Goal: Transaction & Acquisition: Book appointment/travel/reservation

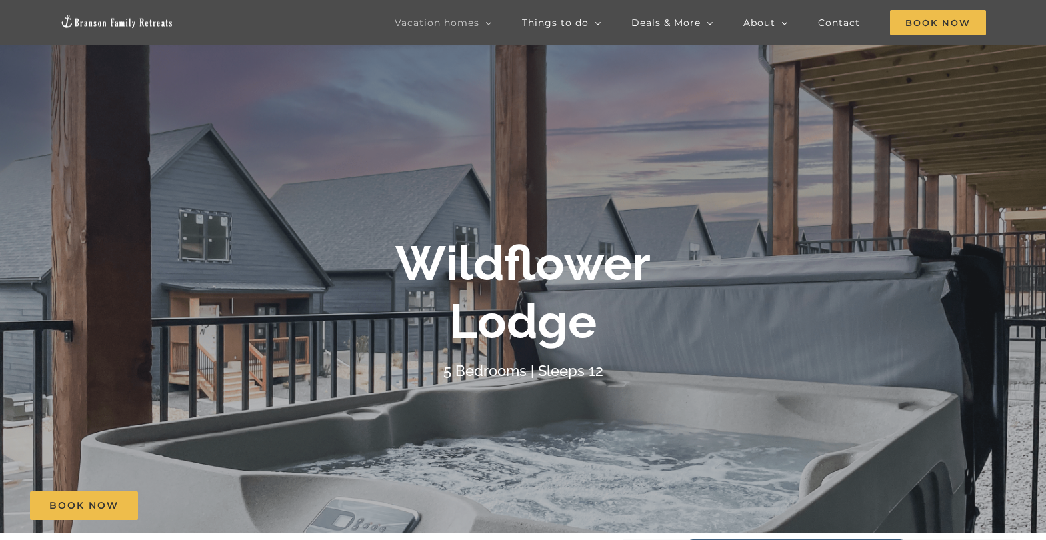
scroll to position [47, 0]
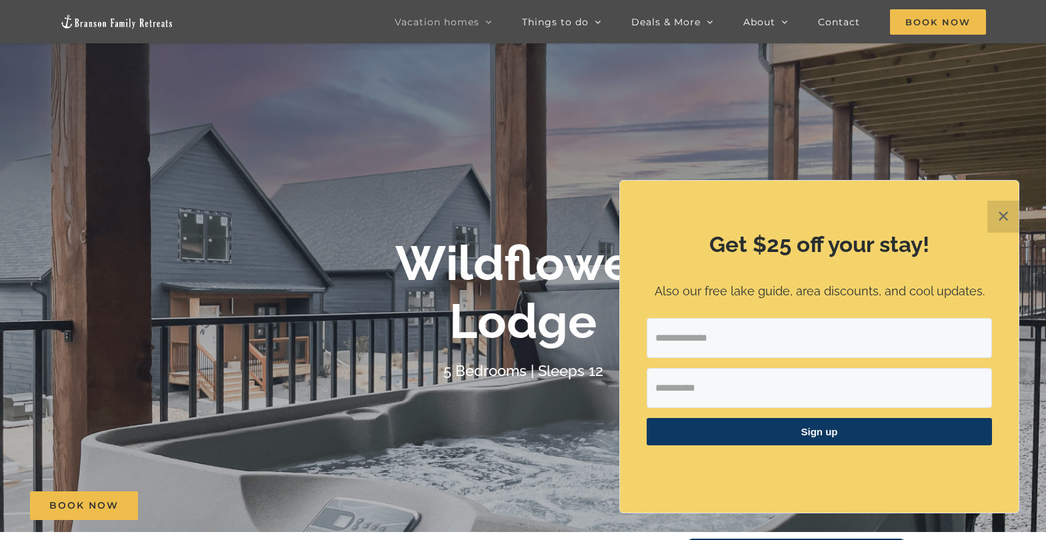
click at [1008, 223] on button "✕" at bounding box center [1004, 217] width 32 height 32
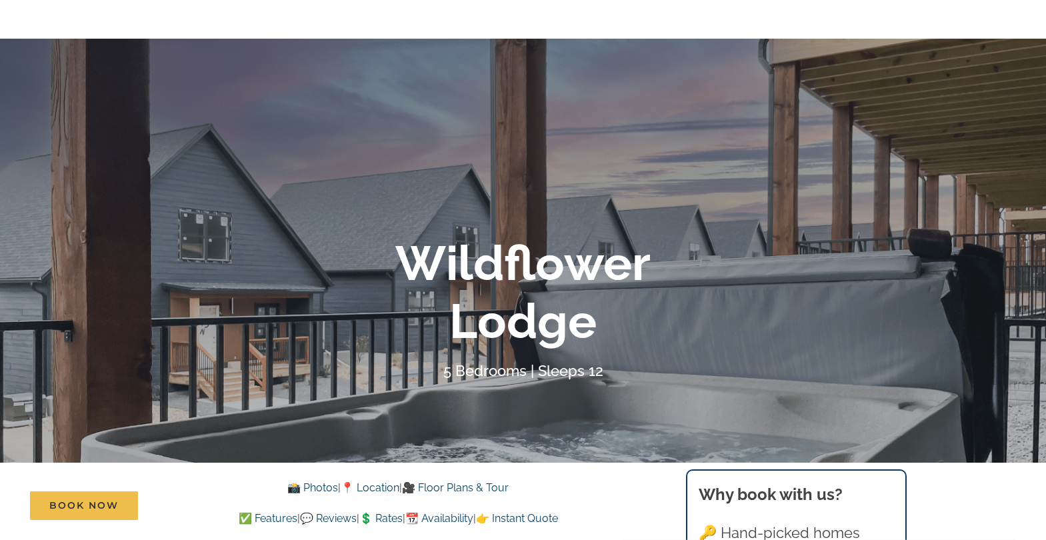
scroll to position [0, 0]
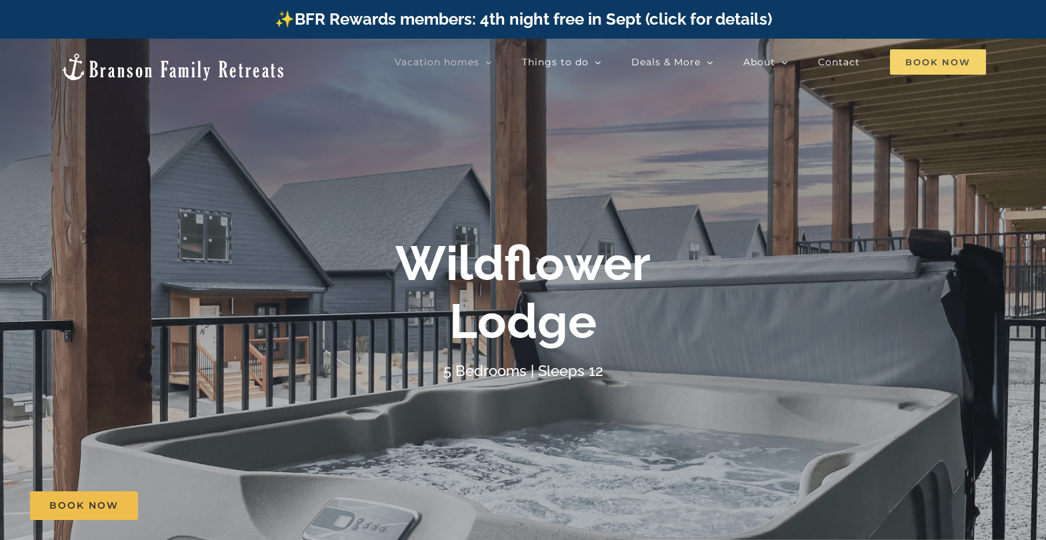
click at [927, 63] on span "Book Now" at bounding box center [938, 61] width 96 height 25
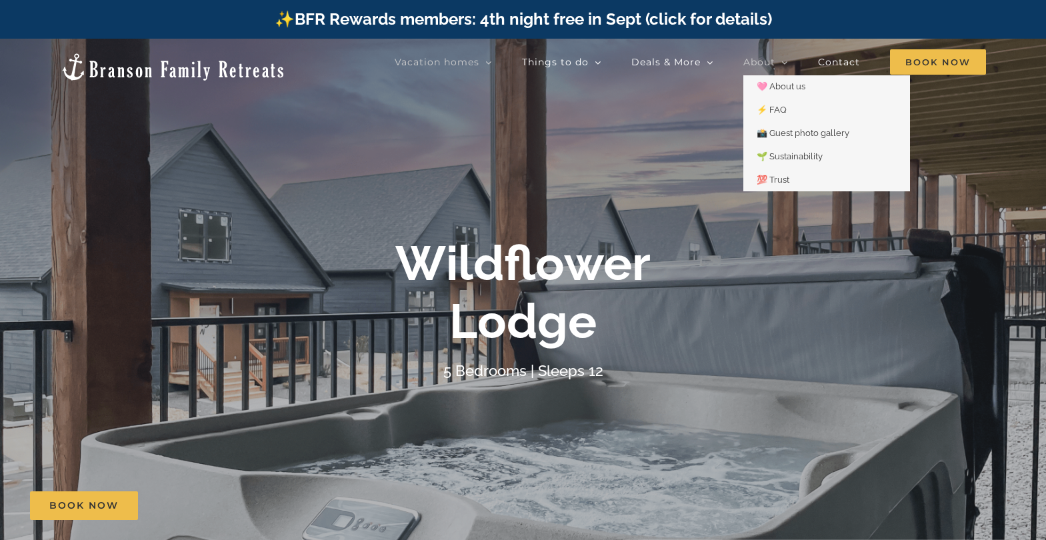
click at [757, 61] on span "About" at bounding box center [760, 61] width 32 height 9
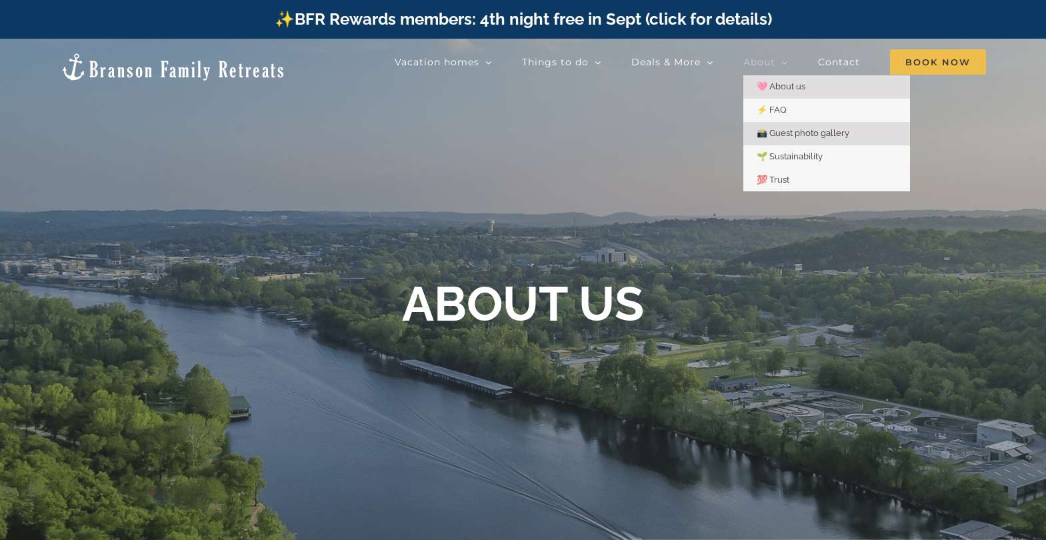
click at [779, 129] on span "📸 Guest photo gallery" at bounding box center [803, 133] width 93 height 10
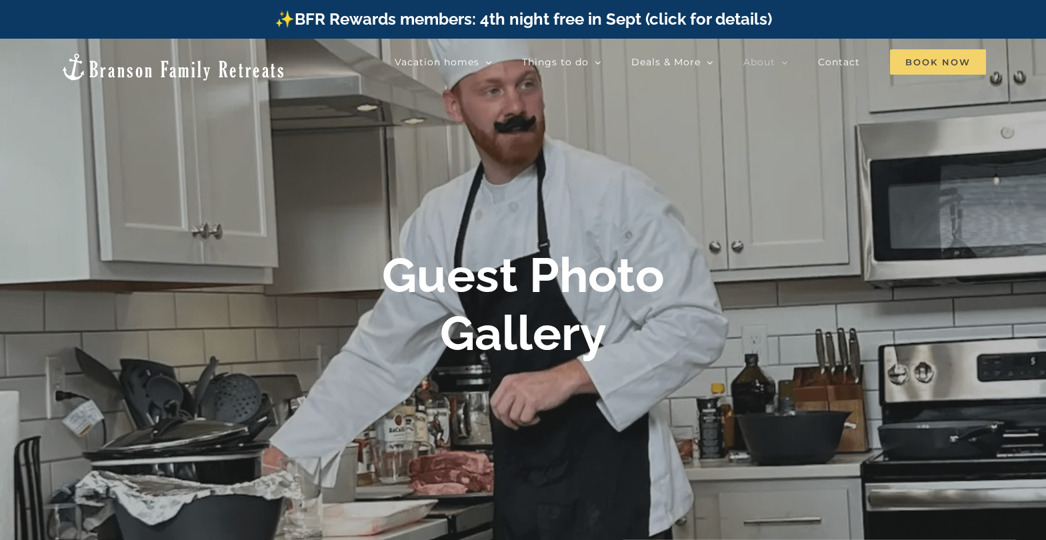
click at [923, 59] on span "Book Now" at bounding box center [938, 61] width 96 height 25
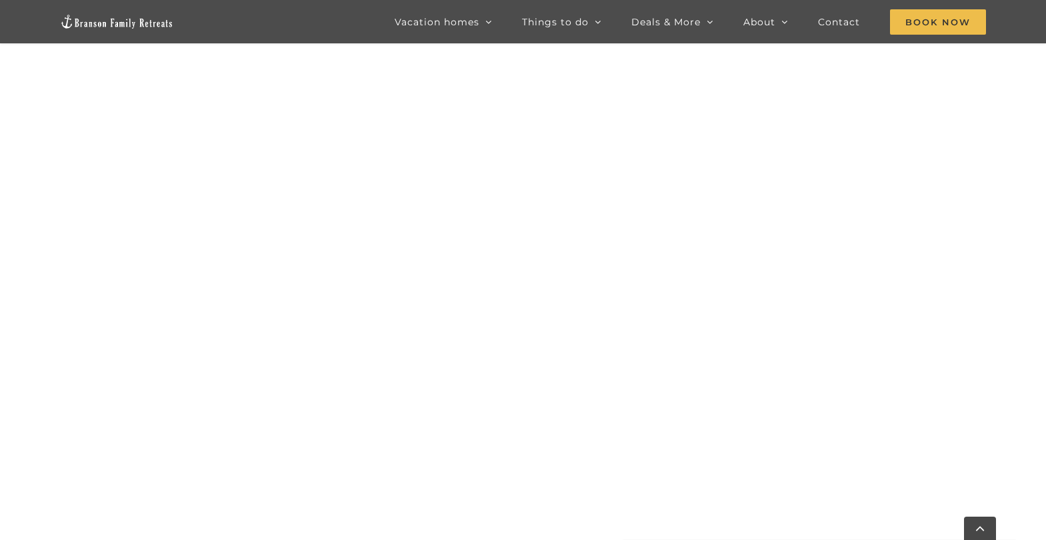
scroll to position [1008, 0]
